Goal: Task Accomplishment & Management: Complete application form

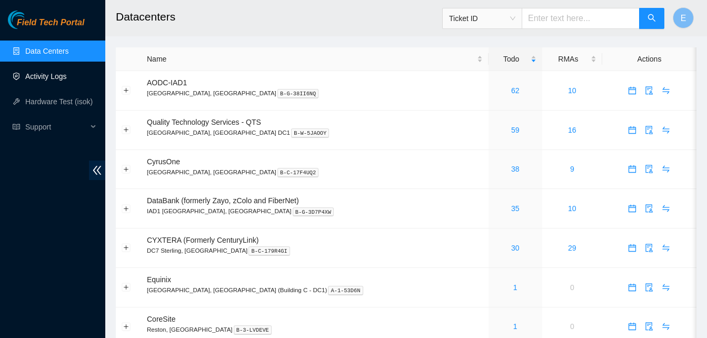
click at [57, 75] on link "Activity Logs" at bounding box center [46, 76] width 42 height 8
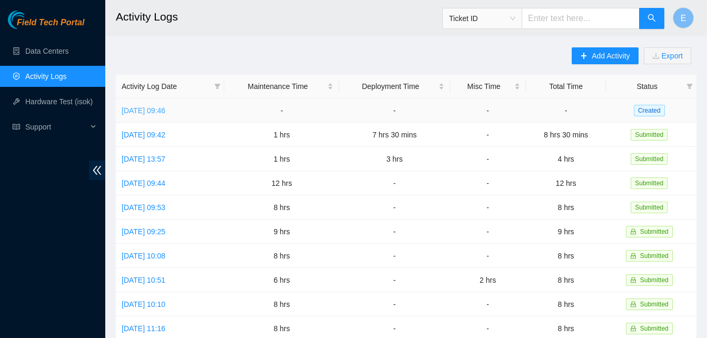
click at [161, 112] on link "[DATE] 09:46" at bounding box center [144, 110] width 44 height 8
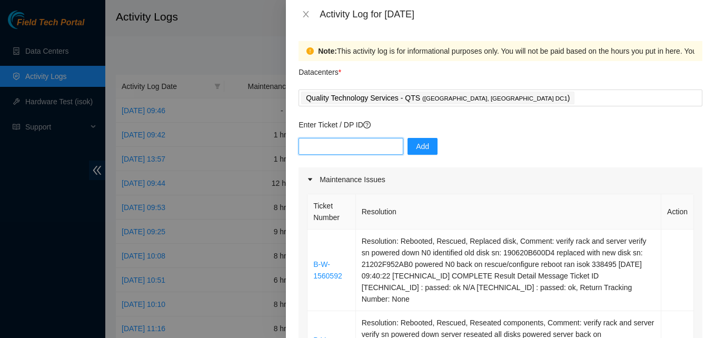
click at [313, 146] on input "text" at bounding box center [351, 146] width 105 height 17
paste input "DP83142"
type input "DP83142"
click at [423, 146] on button "Add" at bounding box center [423, 146] width 30 height 17
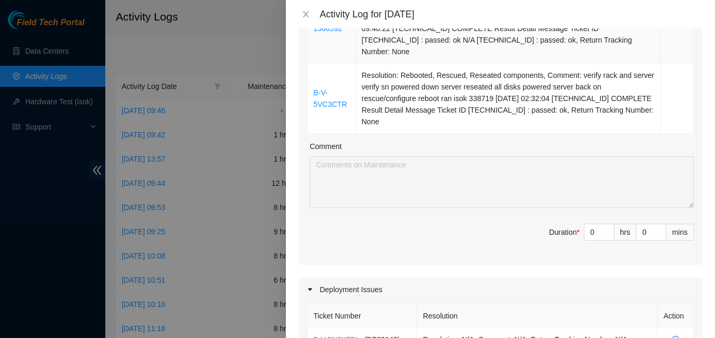
scroll to position [248, 0]
click at [585, 224] on input "0" at bounding box center [599, 232] width 29 height 16
type input "1"
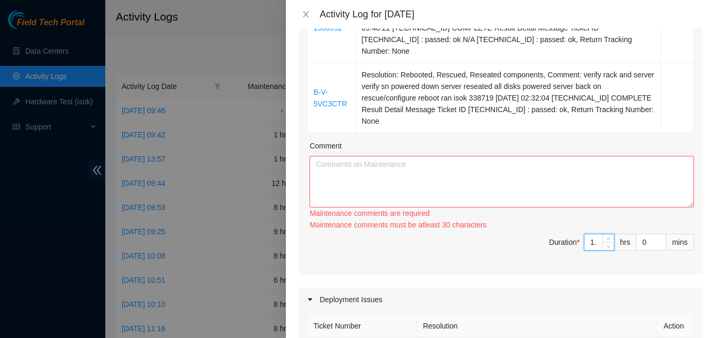
type input "1.5"
click at [459, 182] on textarea "Comment" at bounding box center [502, 182] width 384 height 52
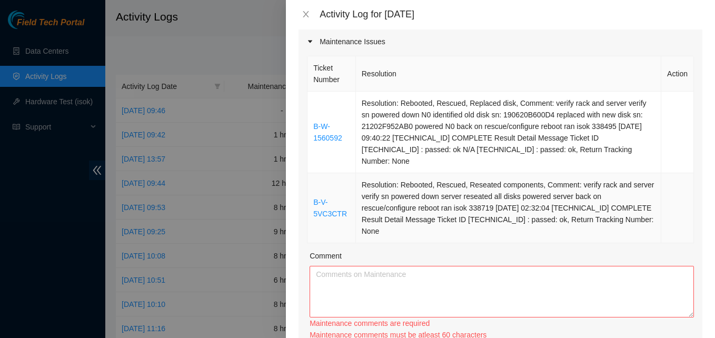
drag, startPoint x: 310, startPoint y: 122, endPoint x: 429, endPoint y: 224, distance: 157.6
click at [429, 224] on tbody "B-W-1560592 Resolution: Rebooted, Rescued, Replaced disk, Comment: verify rack …" at bounding box center [501, 168] width 387 height 152
copy tbody "B-W-1560592 Resolution: Rebooted, Rescued, Replaced disk, Comment: verify rack …"
click at [398, 273] on textarea "Comment" at bounding box center [502, 292] width 384 height 52
paste textarea "B-W-1560592 Resolution: Rebooted, Rescued, Replaced disk, Comment: verify rack …"
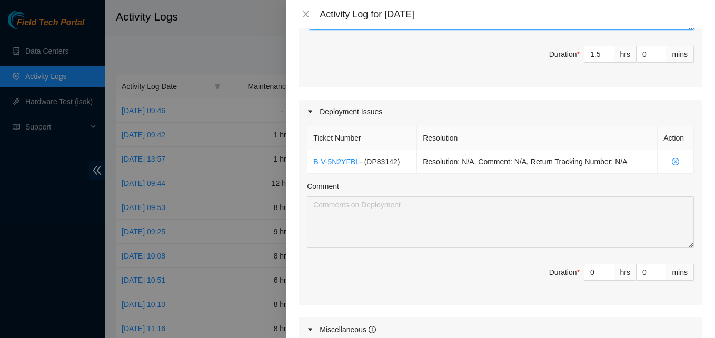
scroll to position [426, 0]
type textarea "B-W-1560592 Resolution: Rebooted, Rescued, Replaced disk, Comment: verify rack …"
click at [585, 264] on input "0" at bounding box center [599, 272] width 29 height 16
type input "6"
type input "7.5"
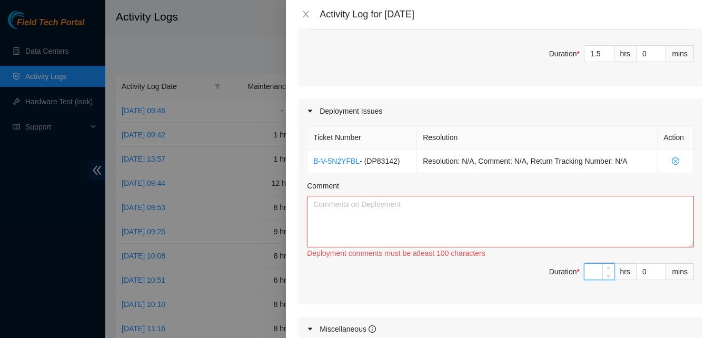
type input "1.5"
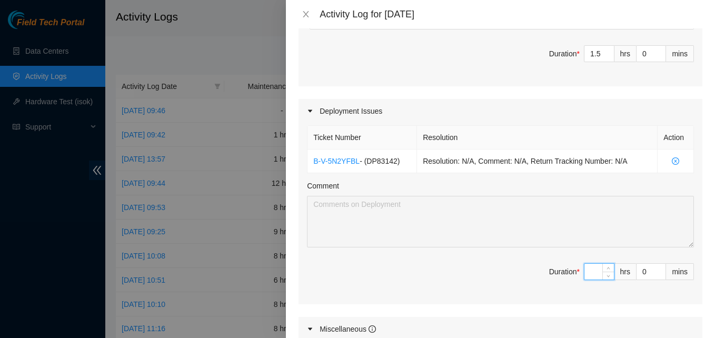
type input "7"
type input "8.5"
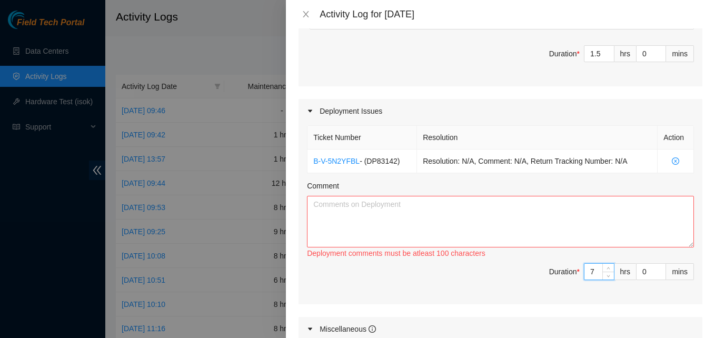
type input "7"
click at [451, 208] on textarea "Comment" at bounding box center [500, 222] width 387 height 52
paste textarea "EOD report stretched out all cables eth/power patched all eth cables in switche…"
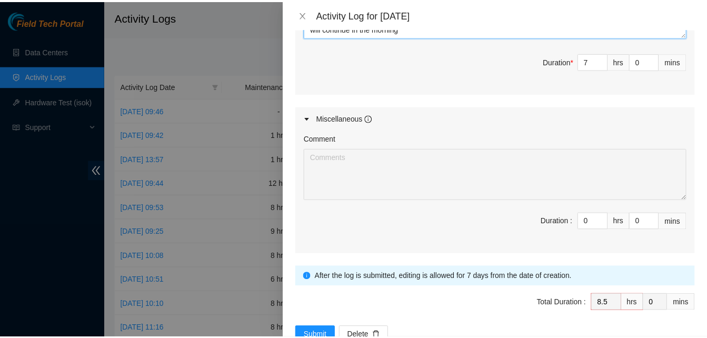
scroll to position [656, 0]
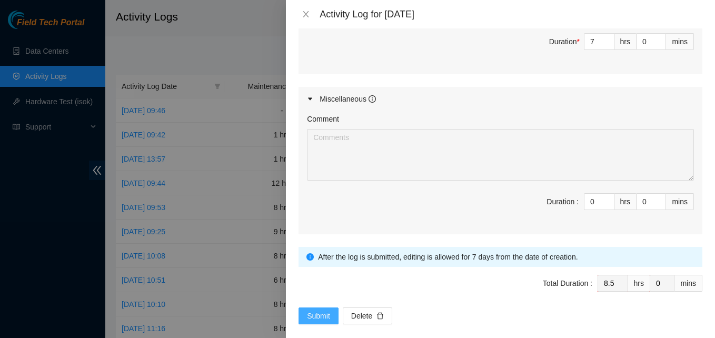
type textarea "EOD report stretched out all cables eth/power patched all eth cables in switche…"
click at [314, 310] on span "Submit" at bounding box center [318, 316] width 23 height 12
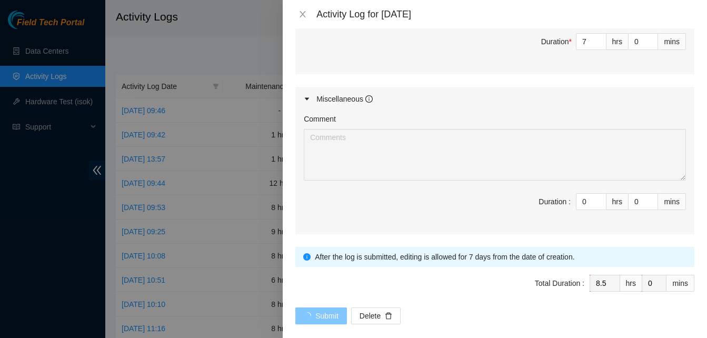
scroll to position [0, 0]
